Goal: Check status

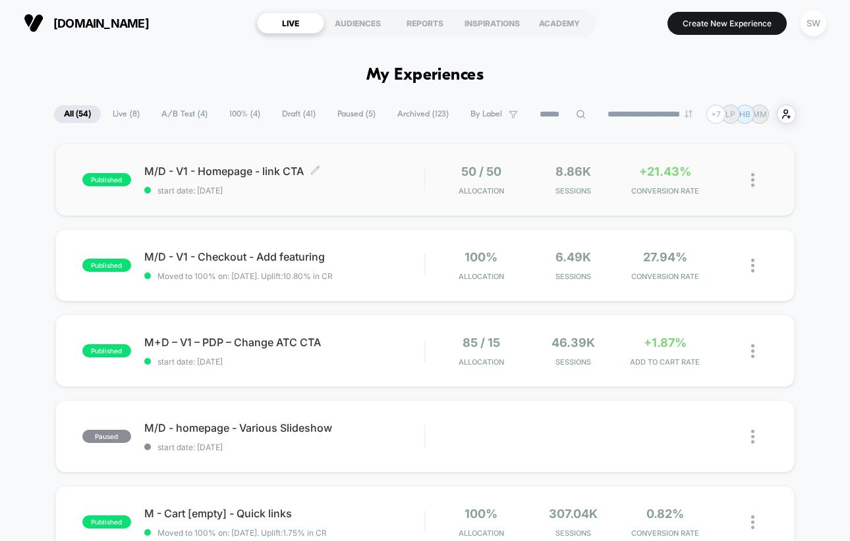
click at [367, 191] on span "start date: [DATE]" at bounding box center [284, 191] width 280 height 10
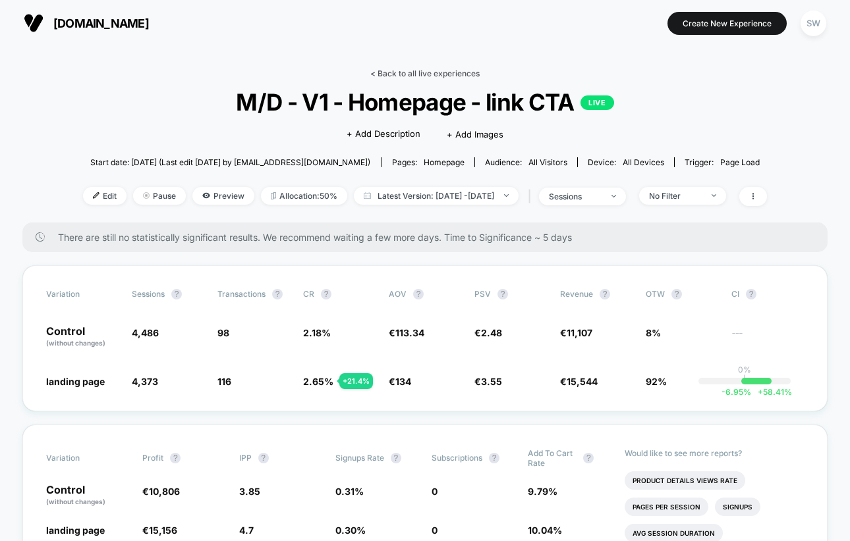
click at [395, 69] on link "< Back to all live experiences" at bounding box center [424, 73] width 109 height 10
